Goal: Transaction & Acquisition: Download file/media

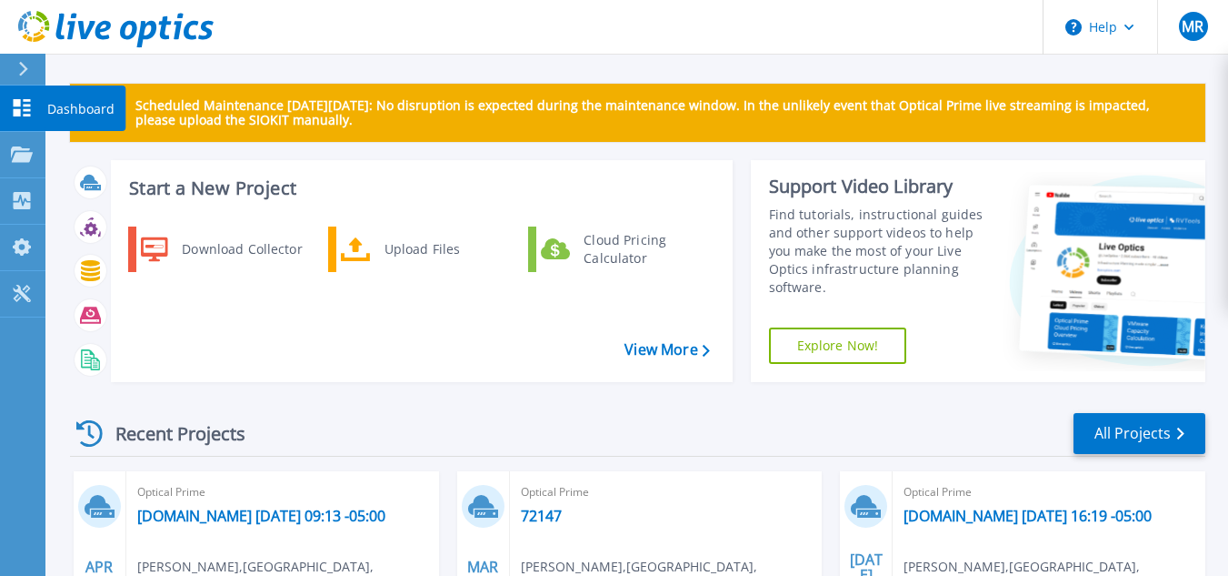
click at [15, 108] on icon at bounding box center [22, 107] width 22 height 17
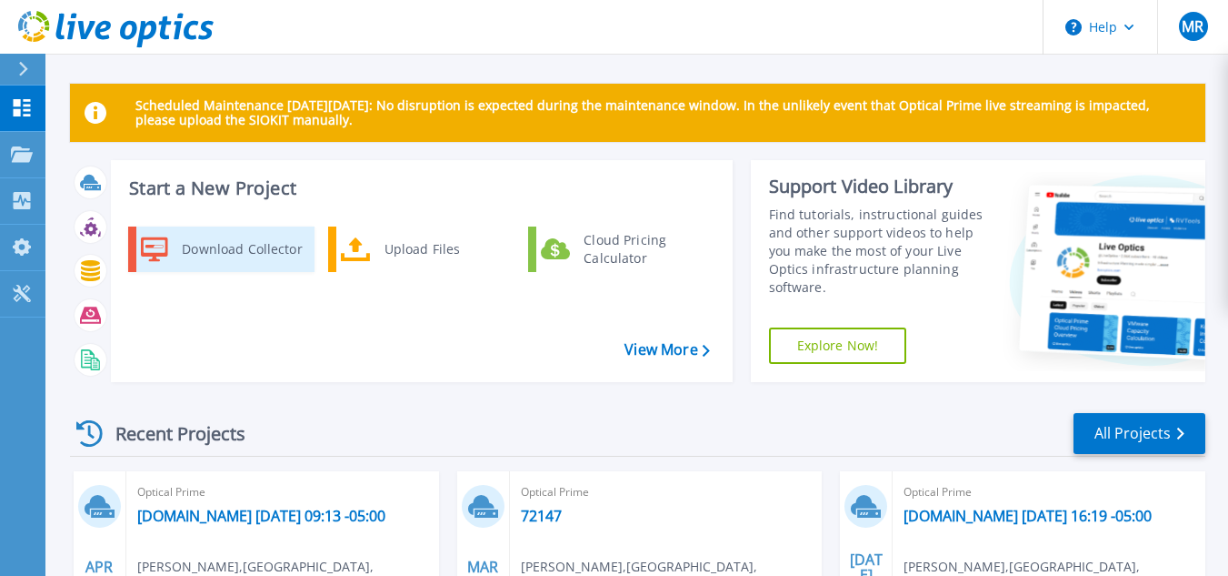
click at [227, 249] on div "Download Collector" at bounding box center [241, 249] width 137 height 36
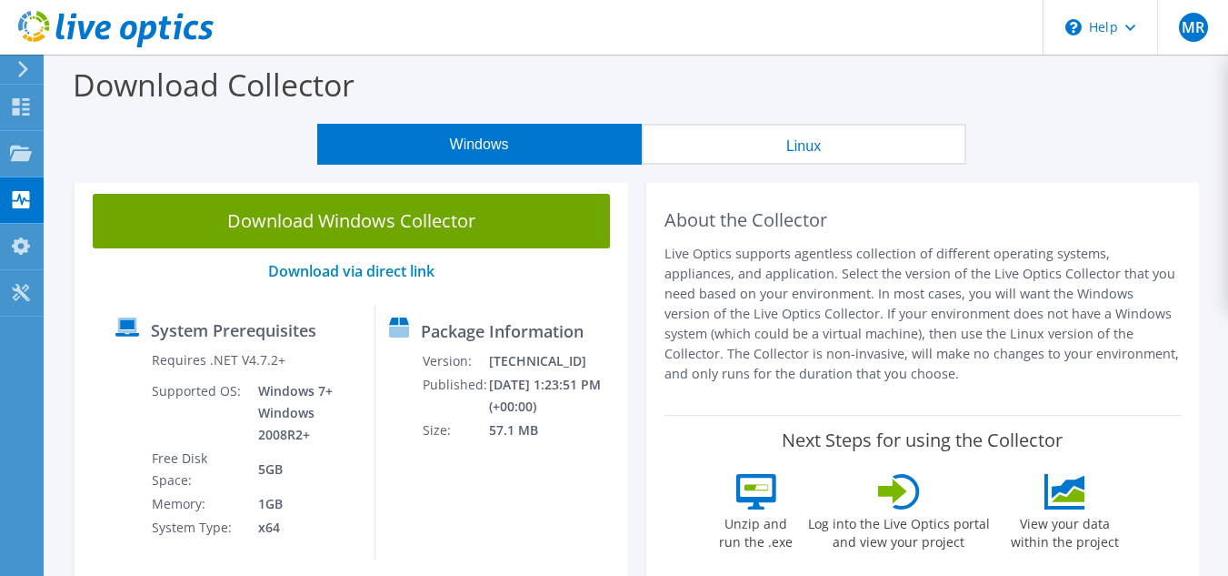
click at [869, 314] on p "Live Optics supports agentless collection of different operating systems, appli…" at bounding box center [923, 314] width 517 height 140
click at [909, 328] on p "Live Optics supports agentless collection of different operating systems, appli…" at bounding box center [923, 314] width 517 height 140
click at [913, 345] on p "Live Optics supports agentless collection of different operating systems, appli…" at bounding box center [923, 314] width 517 height 140
click at [14, 293] on icon at bounding box center [21, 292] width 22 height 17
